Goal: Task Accomplishment & Management: Manage account settings

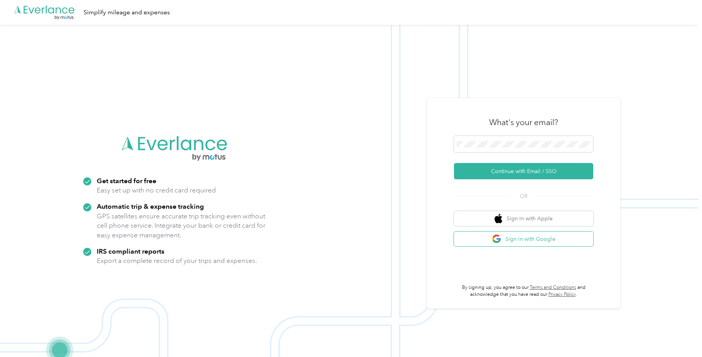
click at [524, 239] on button "Sign in with Google" at bounding box center [523, 238] width 139 height 15
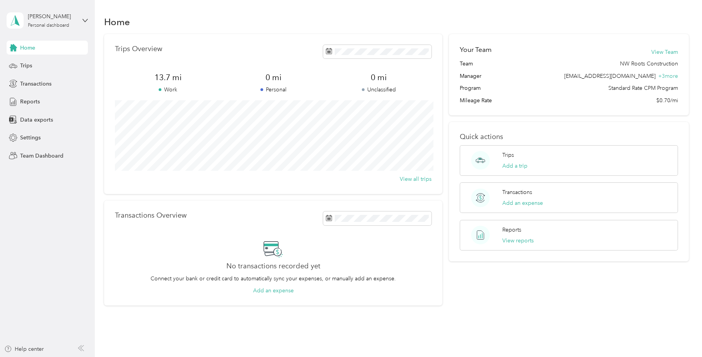
click at [80, 22] on div "[PERSON_NAME] Personal dashboard" at bounding box center [47, 20] width 81 height 27
click at [38, 63] on div "Team dashboard" at bounding box center [34, 64] width 41 height 8
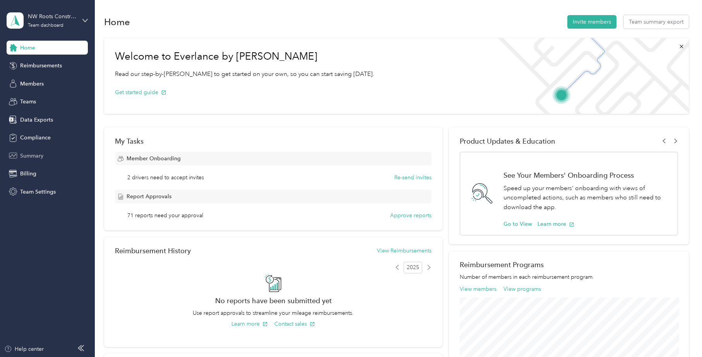
click at [39, 153] on span "Summary" at bounding box center [31, 156] width 23 height 8
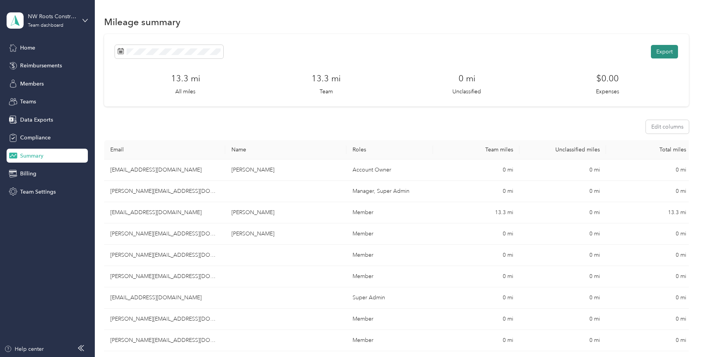
click at [659, 43] on div "Export 13.3 mi All miles 13.3 mi Team 0 mi Unclassified $0.00 Expenses" at bounding box center [396, 70] width 584 height 72
click at [668, 53] on button "Export" at bounding box center [664, 52] width 27 height 14
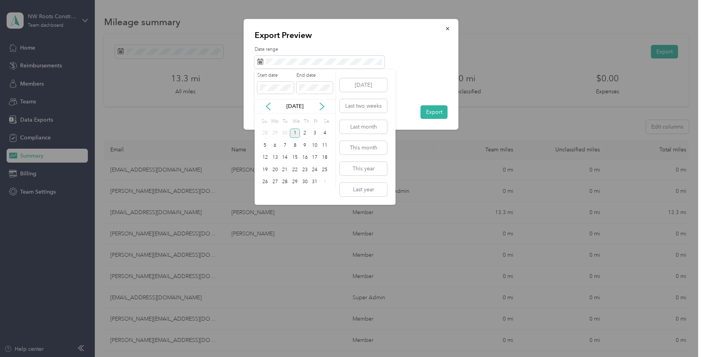
drag, startPoint x: 264, startPoint y: 106, endPoint x: 263, endPoint y: 110, distance: 4.4
click at [264, 106] on icon at bounding box center [268, 107] width 8 height 8
drag, startPoint x: 264, startPoint y: 169, endPoint x: 270, endPoint y: 170, distance: 5.5
click at [264, 169] on div "21" at bounding box center [265, 170] width 10 height 10
click at [324, 169] on div "27" at bounding box center [325, 170] width 10 height 10
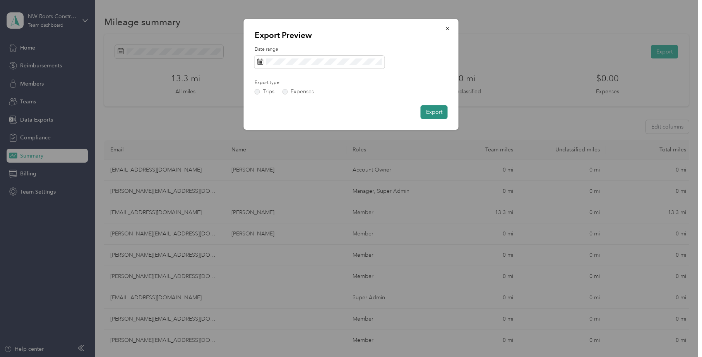
click at [428, 111] on button "Export" at bounding box center [433, 112] width 27 height 14
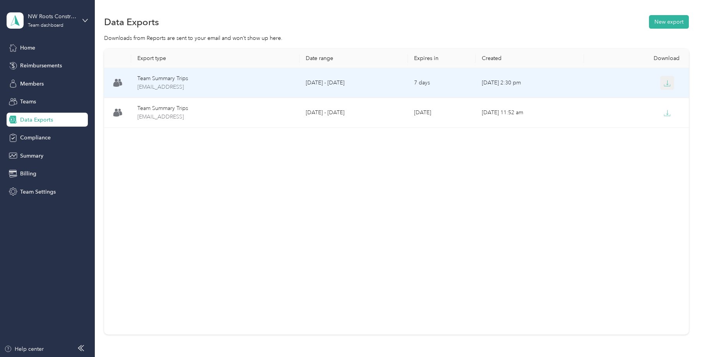
click at [666, 83] on icon "button" at bounding box center [666, 83] width 7 height 7
